Goal: Navigation & Orientation: Find specific page/section

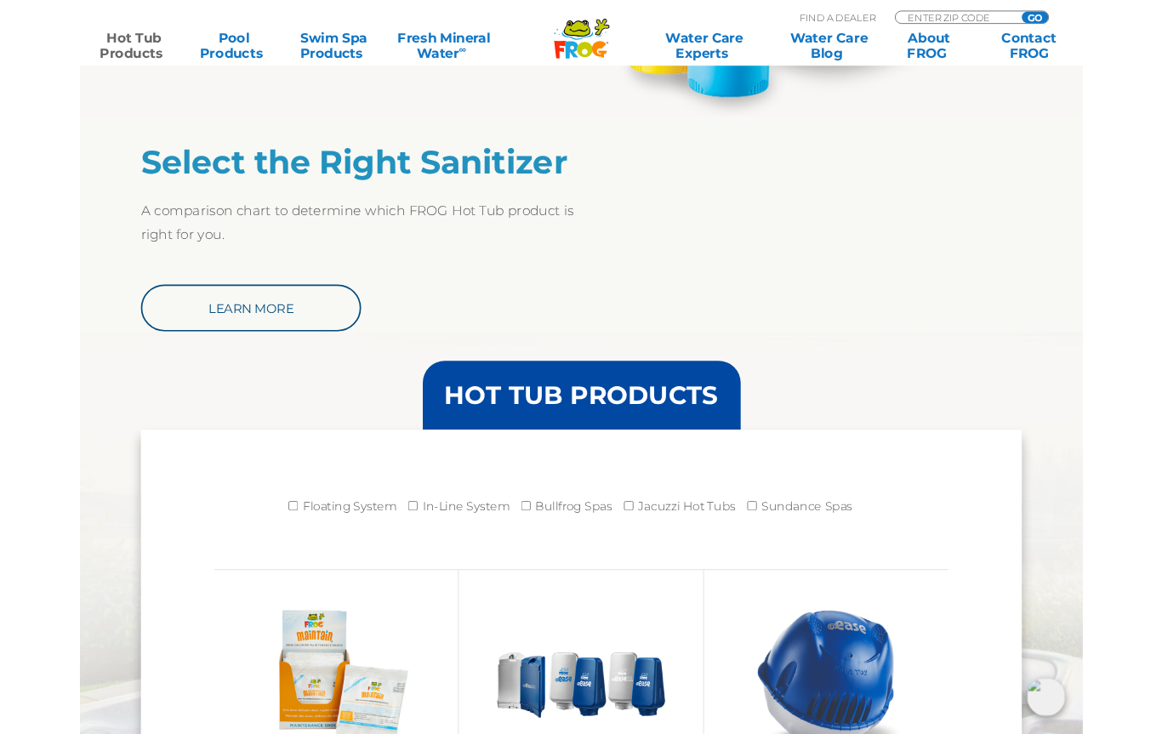
scroll to position [1334, 0]
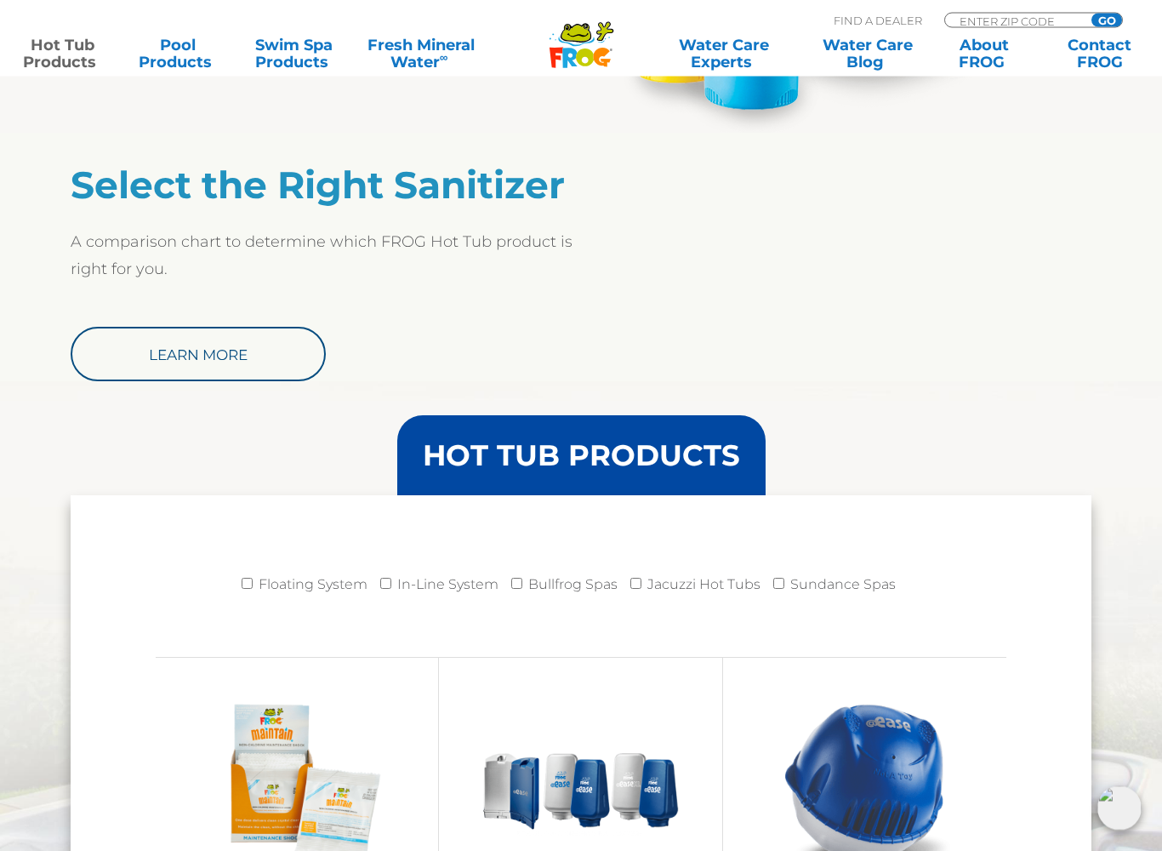
click at [219, 350] on link "Learn More" at bounding box center [198, 354] width 255 height 54
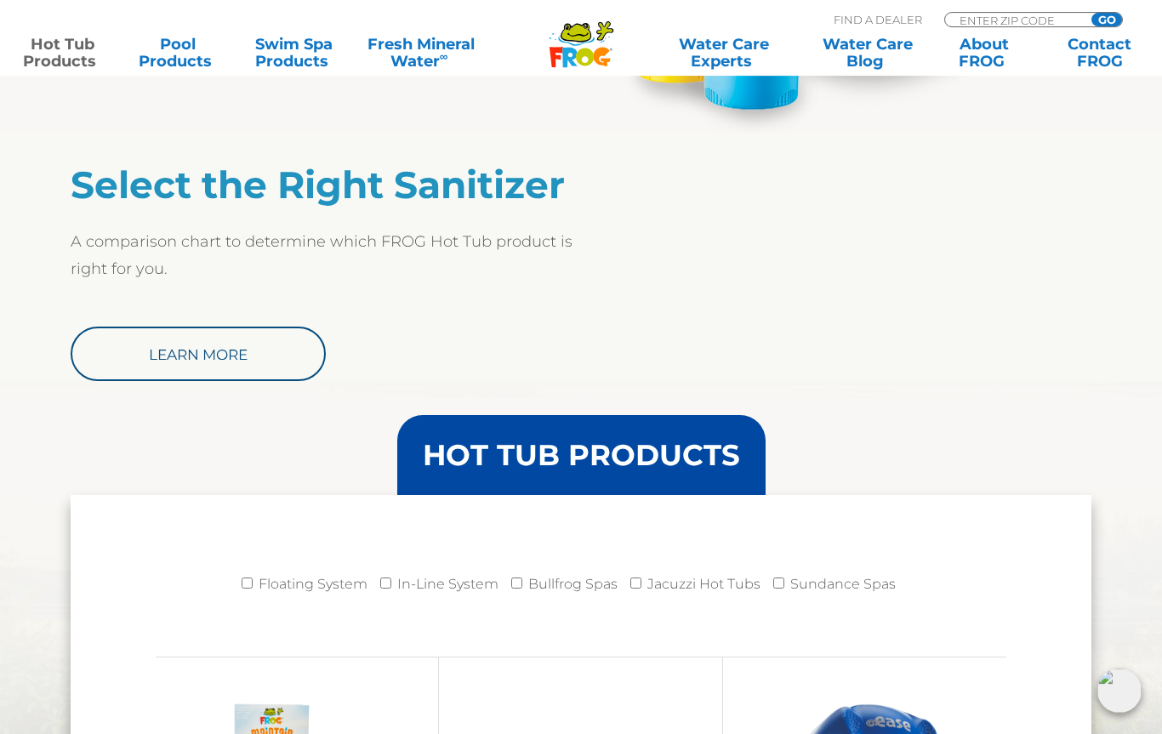
scroll to position [1382, 0]
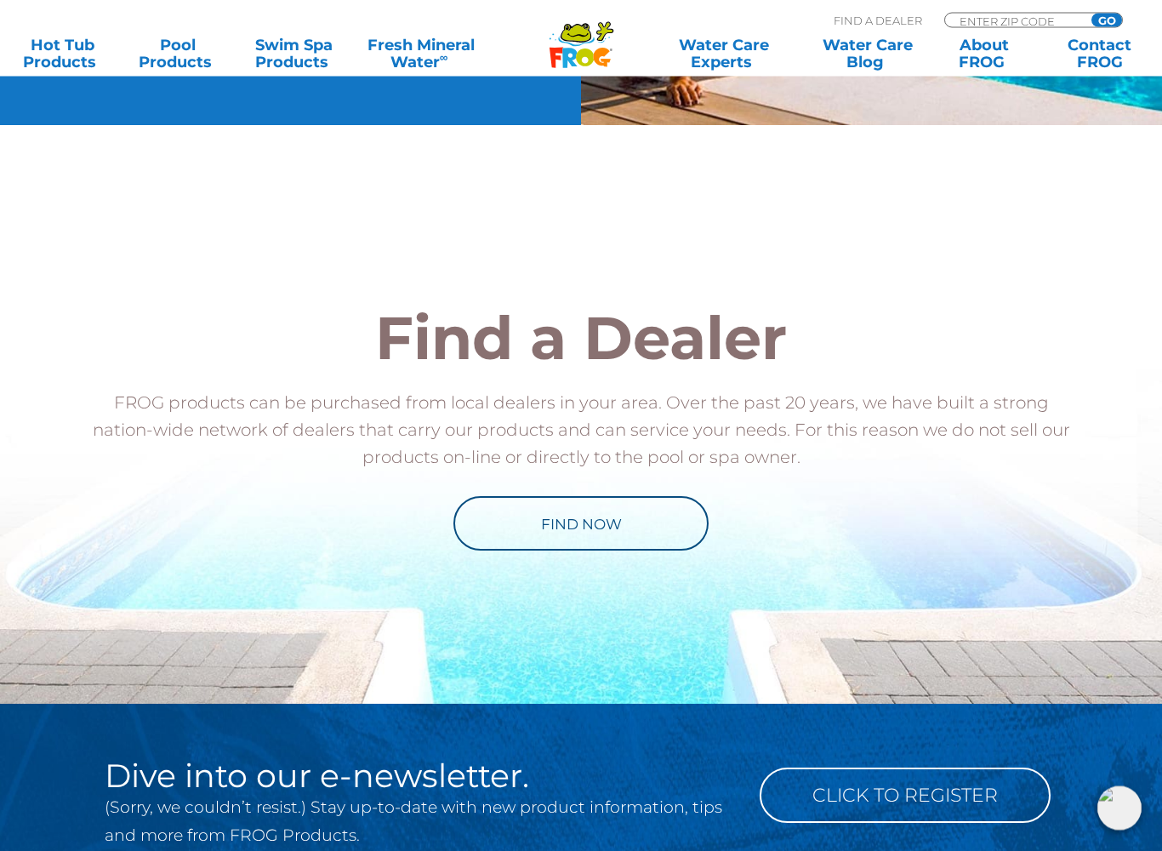
scroll to position [1570, 0]
click at [600, 525] on link "Find Now" at bounding box center [580, 523] width 255 height 54
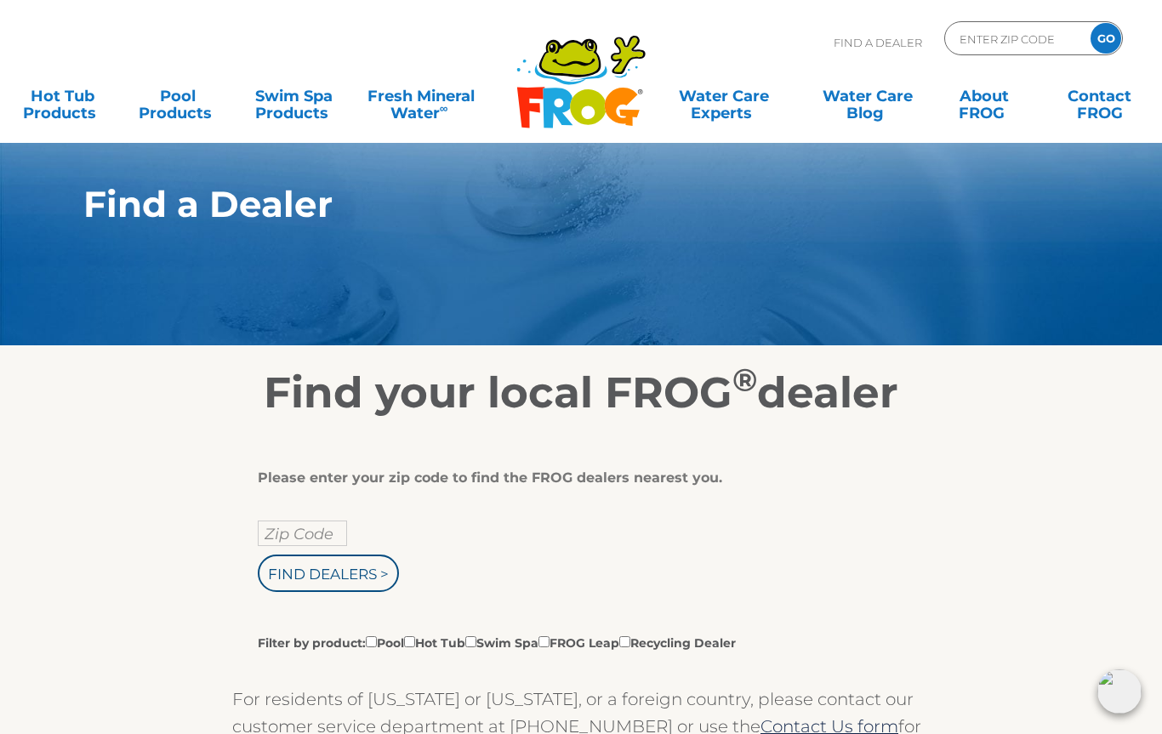
click at [310, 532] on input "Zip Code" at bounding box center [302, 534] width 89 height 26
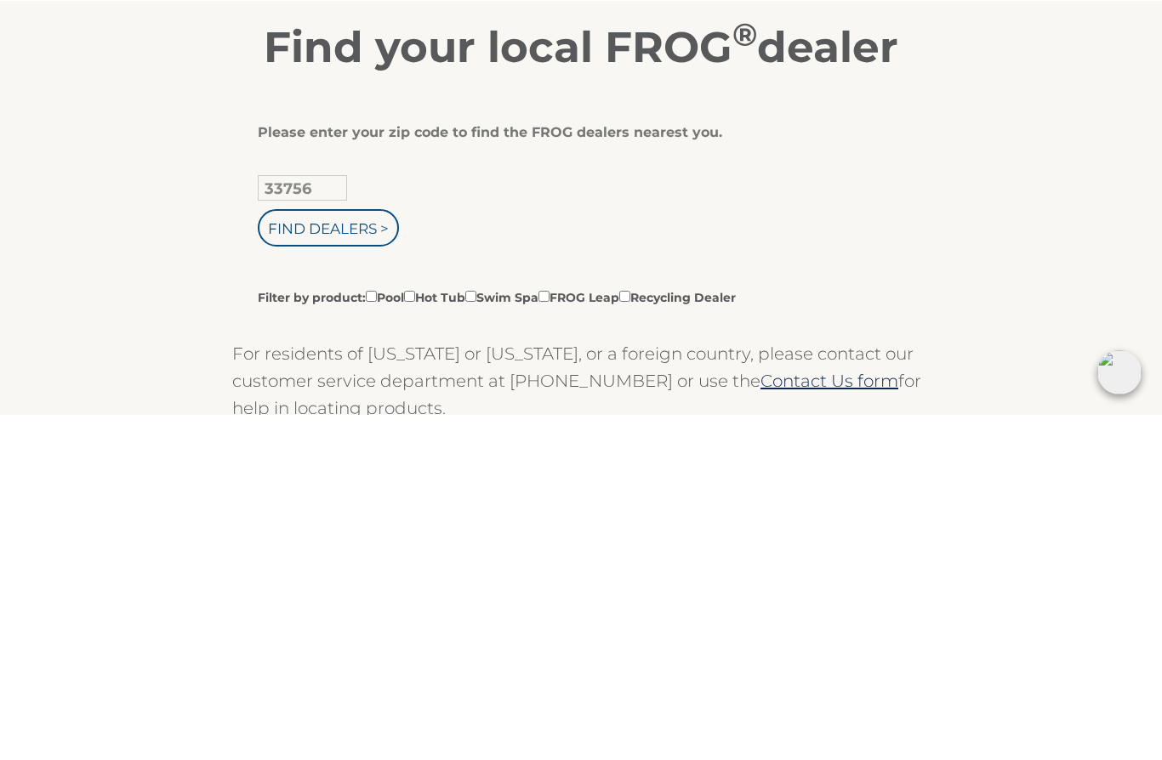
type input "33756"
click at [434, 633] on label "Filter by product: Pool Hot Tub Swim Spa FROG Leap Recycling Dealer" at bounding box center [497, 642] width 478 height 19
click at [377, 636] on input "Filter by product: Pool Hot Tub Swim Spa FROG Leap Recycling Dealer" at bounding box center [371, 641] width 11 height 11
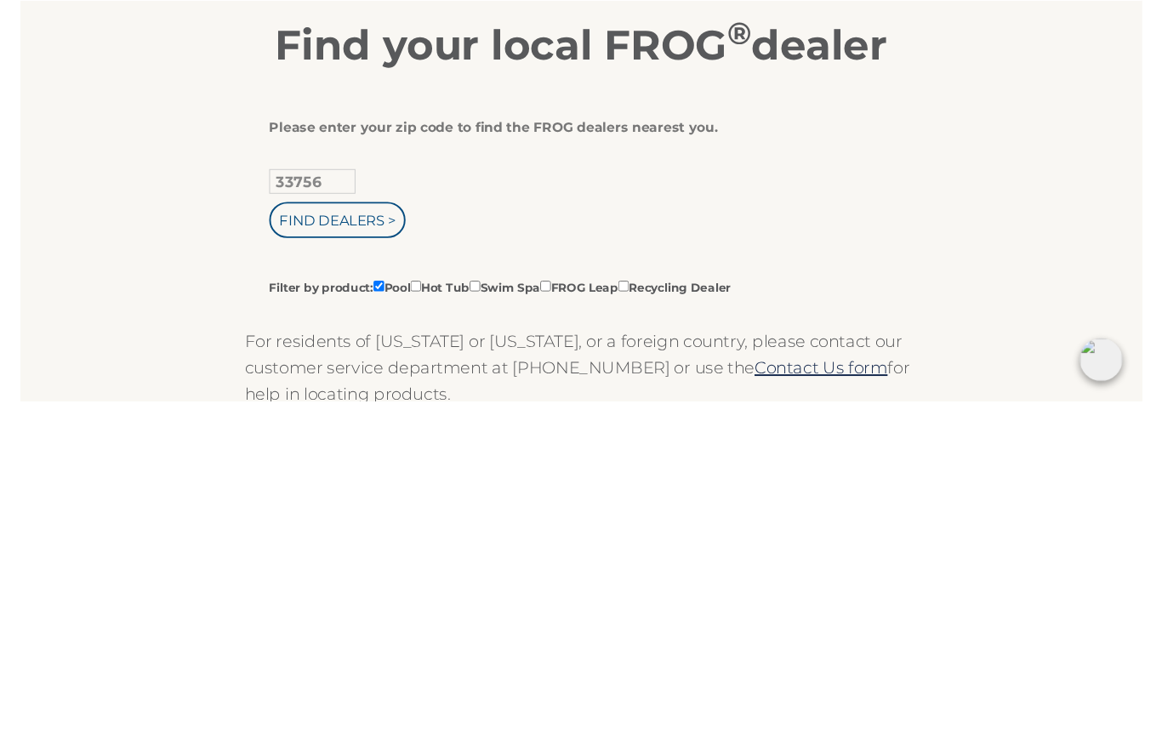
scroll to position [345, 0]
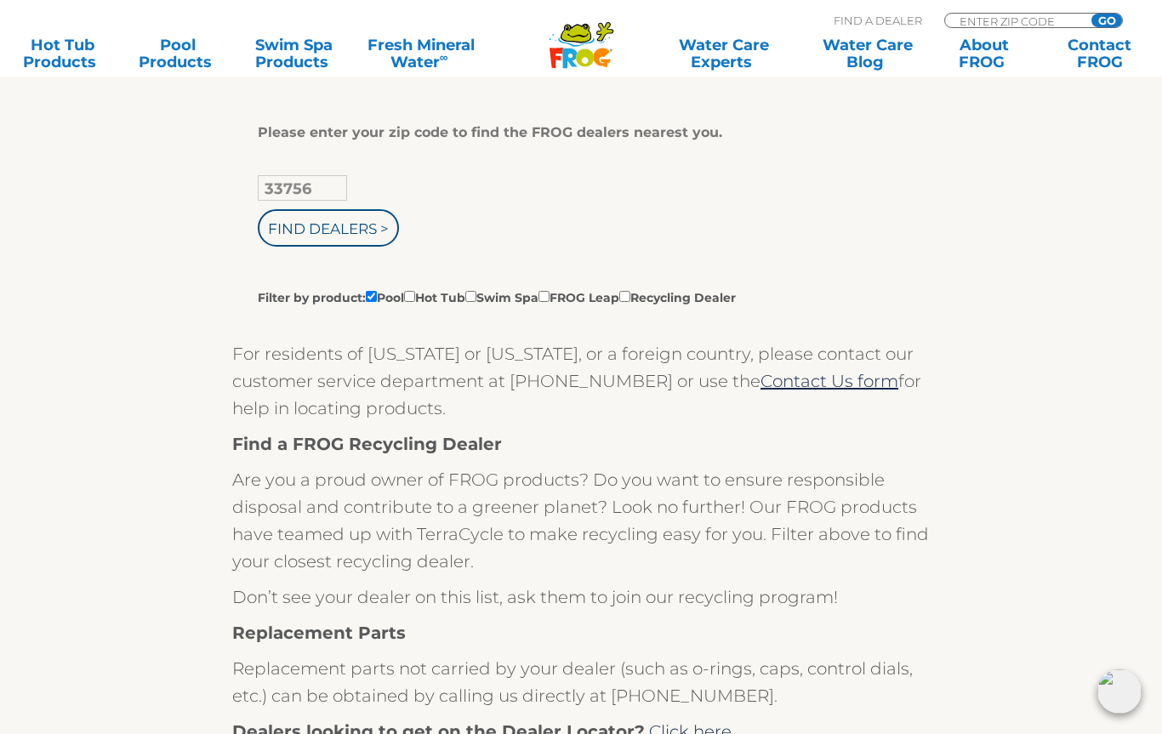
click at [445, 304] on label "Filter by product: Pool Hot Tub Swim Spa FROG Leap Recycling Dealer" at bounding box center [497, 296] width 478 height 19
click at [377, 302] on input "Filter by product: Pool Hot Tub Swim Spa FROG Leap Recycling Dealer" at bounding box center [371, 296] width 11 height 11
checkbox input "false"
click at [415, 302] on input "Filter by product: Pool Hot Tub Swim Spa FROG Leap Recycling Dealer" at bounding box center [409, 296] width 11 height 11
checkbox input "true"
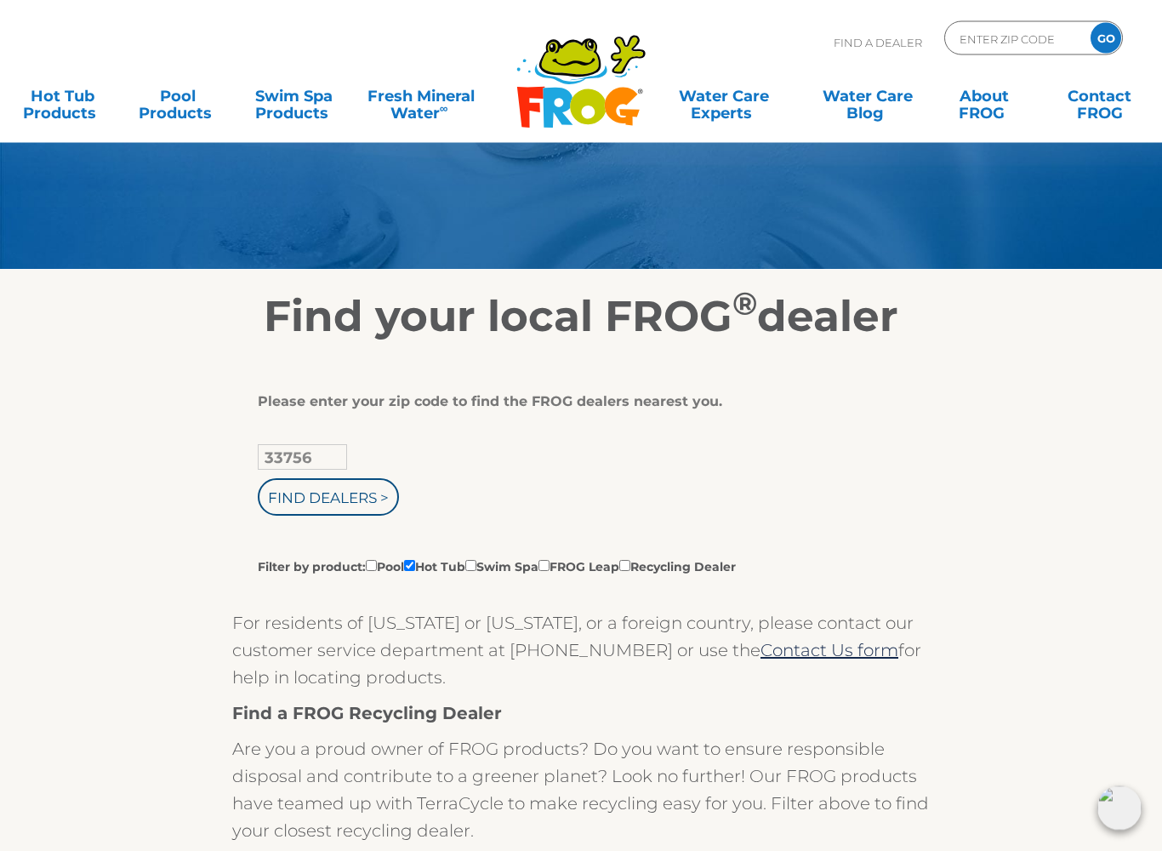
scroll to position [77, 0]
click at [341, 501] on input "Find Dealers >" at bounding box center [328, 496] width 141 height 37
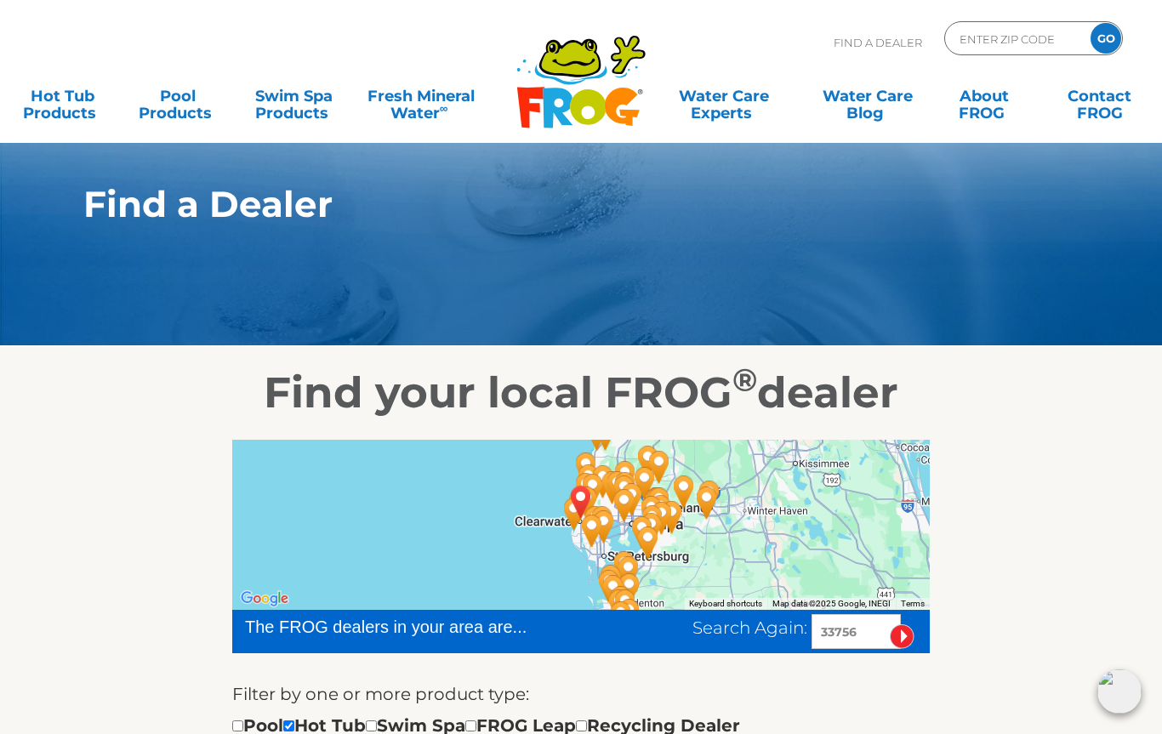
click at [865, 630] on input "33756" at bounding box center [855, 631] width 89 height 35
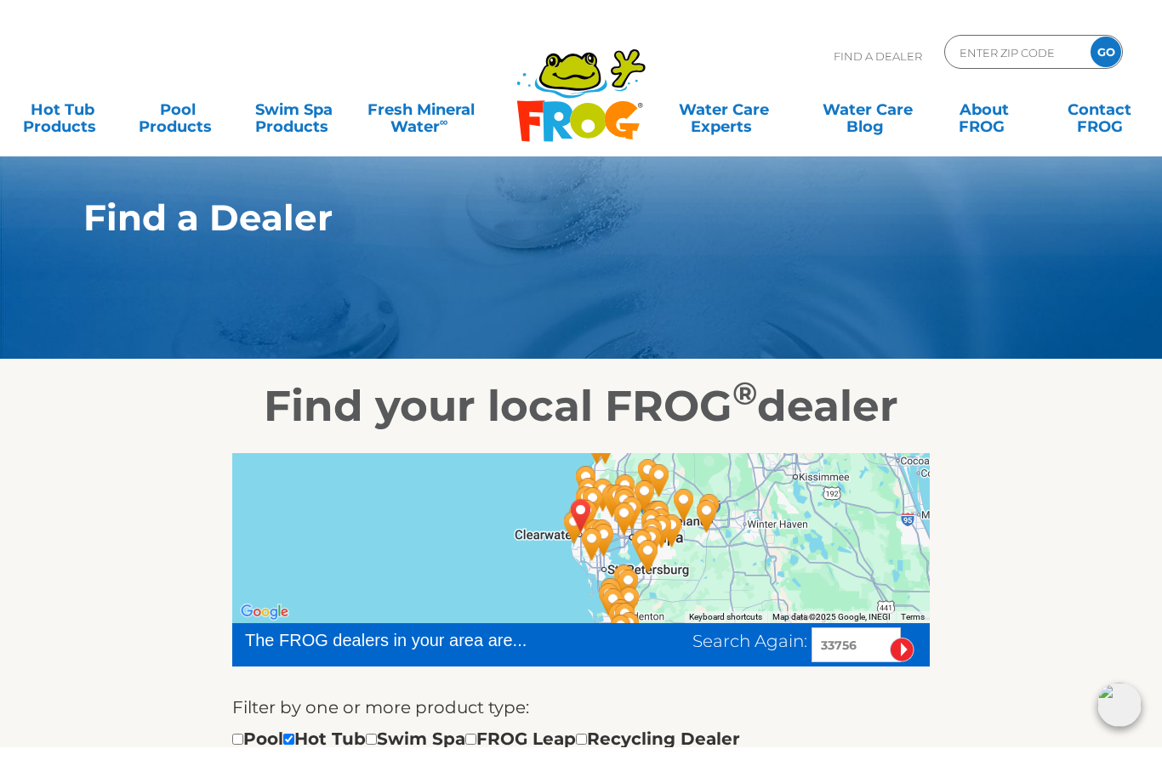
scroll to position [60, 0]
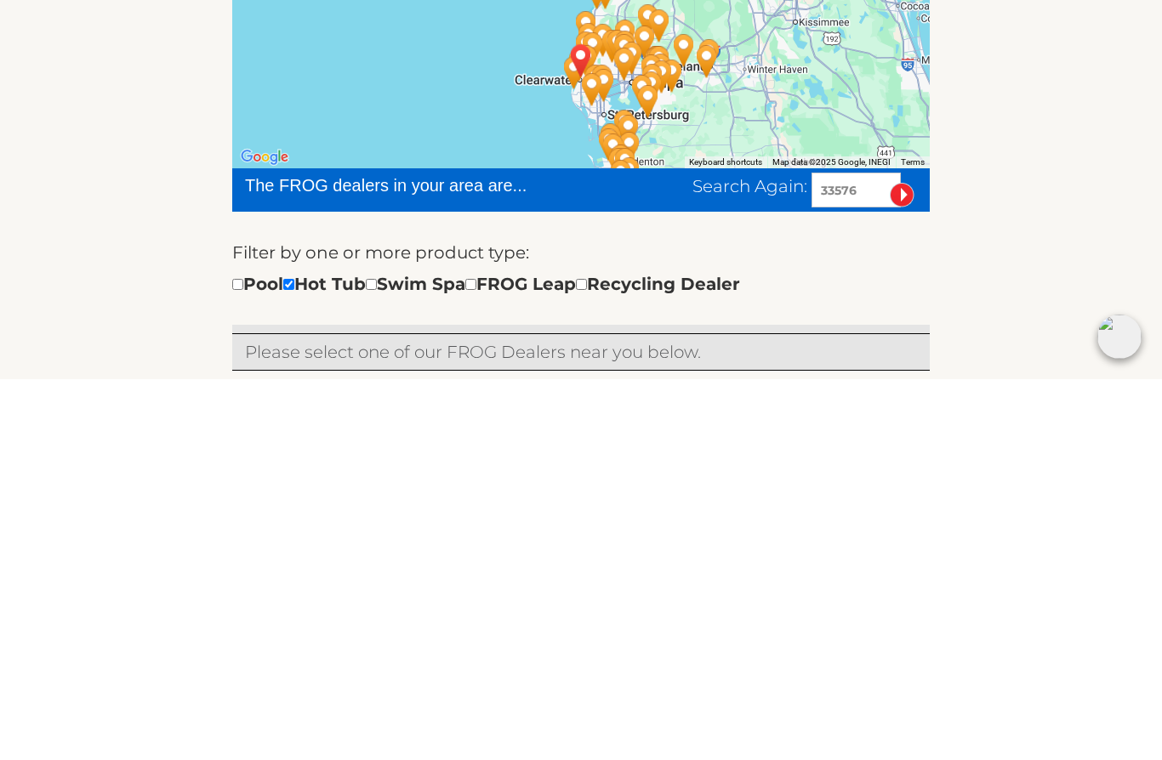
type input "33576"
click at [902, 564] on input "image" at bounding box center [902, 576] width 25 height 25
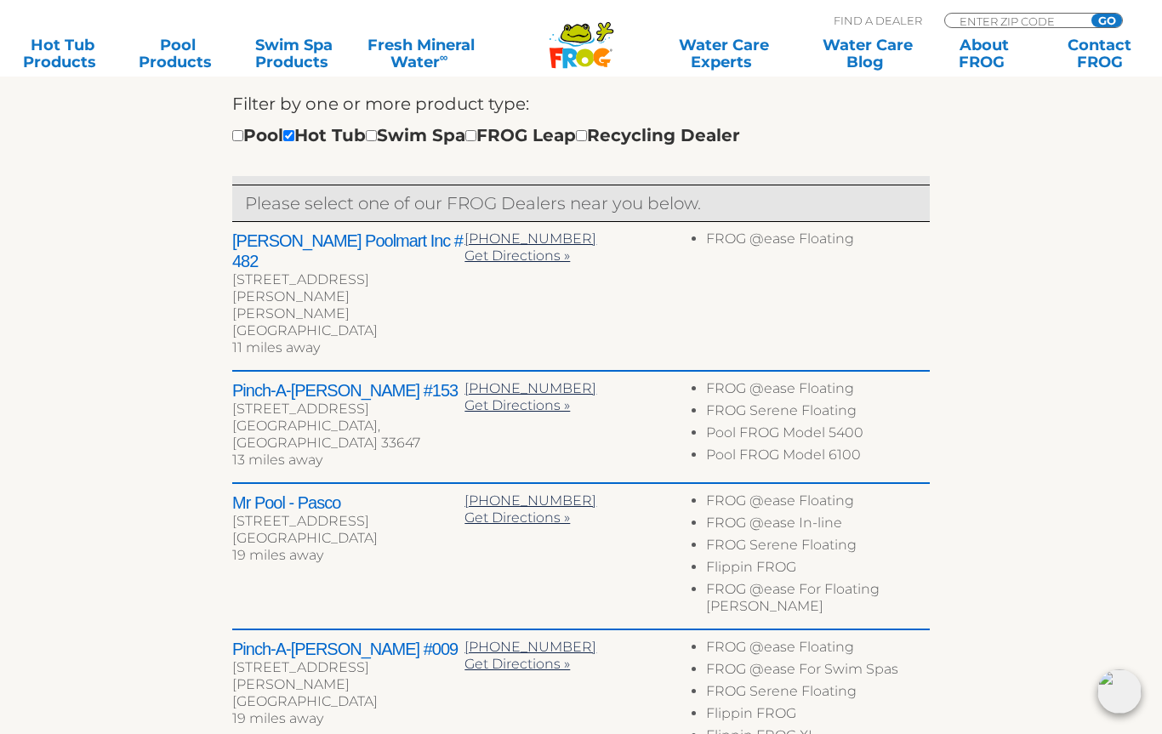
scroll to position [584, 0]
